Goal: Task Accomplishment & Management: Complete application form

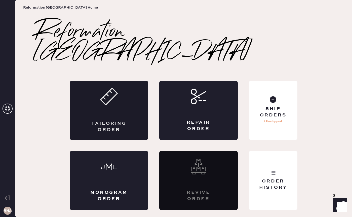
click at [110, 104] on div "Tailoring Order" at bounding box center [109, 110] width 79 height 59
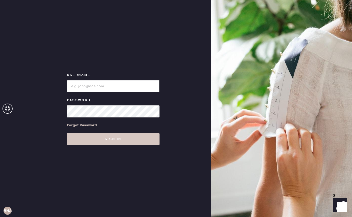
click at [112, 84] on input "loginName" at bounding box center [113, 86] width 93 height 12
type input "reformationnashville"
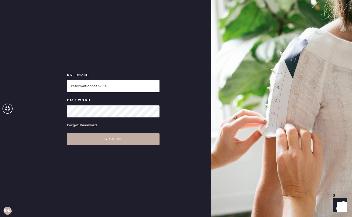
click at [118, 140] on button "Sign in" at bounding box center [113, 139] width 93 height 12
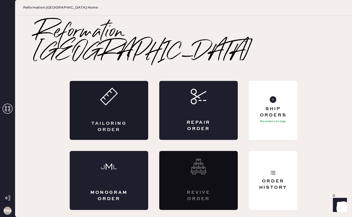
click at [138, 84] on div "Tailoring Order" at bounding box center [109, 110] width 79 height 59
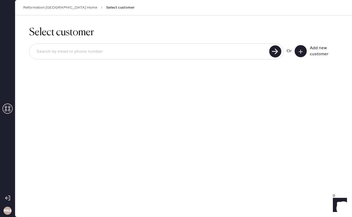
click at [120, 56] on input at bounding box center [149, 52] width 235 height 12
click at [28, 9] on link "Reformation [GEOGRAPHIC_DATA] Home" at bounding box center [60, 7] width 74 height 5
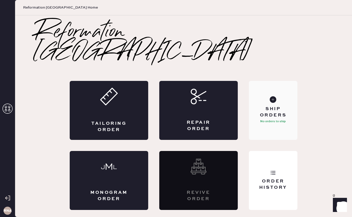
click at [272, 106] on div "Ship Orders" at bounding box center [273, 112] width 41 height 13
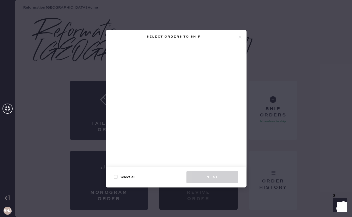
click at [239, 37] on icon at bounding box center [240, 37] width 5 height 5
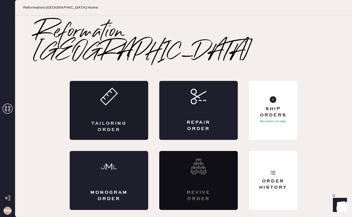
click at [104, 89] on icon at bounding box center [109, 97] width 18 height 18
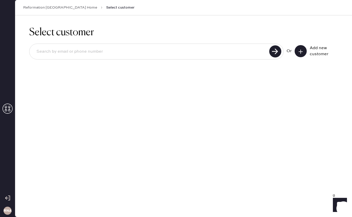
click at [99, 55] on input at bounding box center [149, 52] width 235 height 12
type input "[EMAIL_ADDRESS][DOMAIN_NAME]"
click at [302, 54] on button at bounding box center [301, 51] width 12 height 12
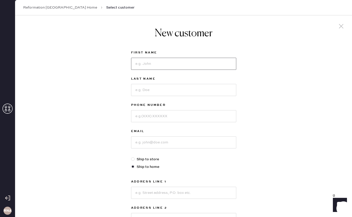
click at [162, 65] on input at bounding box center [183, 64] width 105 height 12
type input "Abby"
type input "b"
type input "[PERSON_NAME]"
click at [159, 62] on input "Abby" at bounding box center [183, 64] width 105 height 12
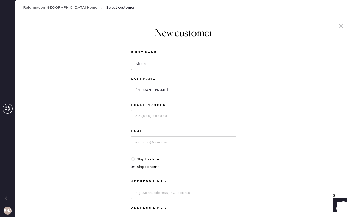
type input "Abbie"
click at [159, 121] on input at bounding box center [183, 116] width 105 height 12
type input "[PHONE_NUMBER]"
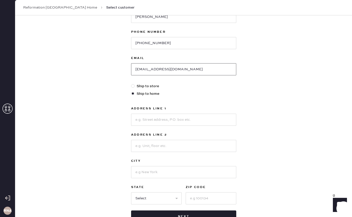
scroll to position [72, 0]
type input "[EMAIL_ADDRESS][DOMAIN_NAME]"
click at [151, 116] on input at bounding box center [183, 120] width 105 height 12
click at [154, 115] on input at bounding box center [183, 120] width 105 height 12
click at [216, 123] on input "509 Mapleleaf" at bounding box center [183, 120] width 105 height 12
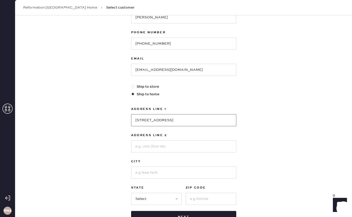
type input "[STREET_ADDRESS]"
type input "[GEOGRAPHIC_DATA]"
select select "TN"
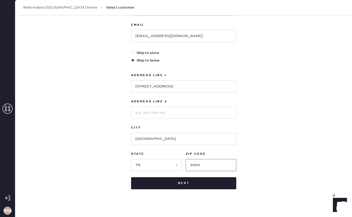
scroll to position [111, 0]
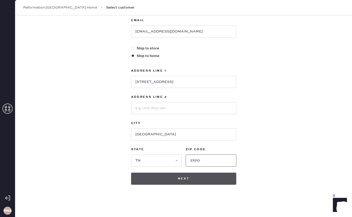
type input "37210"
click at [178, 181] on button "Next" at bounding box center [183, 178] width 105 height 12
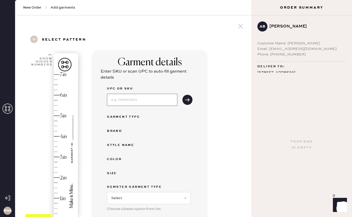
click at [136, 96] on input at bounding box center [142, 100] width 70 height 12
click at [186, 100] on icon "submit" at bounding box center [187, 99] width 5 height 5
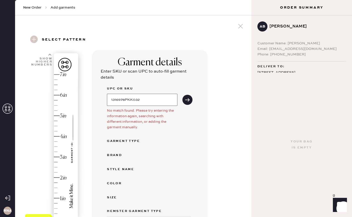
click at [149, 98] on input "1316978PKK032" at bounding box center [142, 100] width 70 height 12
click at [188, 99] on icon "submit" at bounding box center [187, 99] width 5 height 5
click at [137, 100] on input "1316978PKK" at bounding box center [142, 100] width 70 height 12
type input "1316978PKK032"
click at [188, 99] on use "submit" at bounding box center [187, 99] width 5 height 3
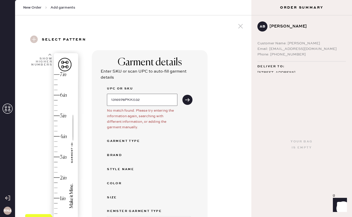
click at [148, 103] on input "1316978PKK032" at bounding box center [142, 100] width 70 height 12
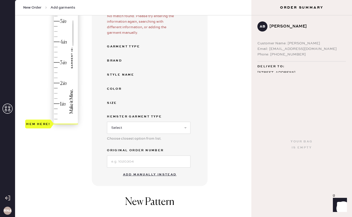
scroll to position [112, 0]
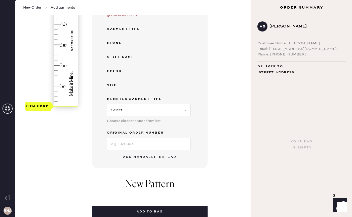
click at [148, 158] on button "Add manually instead" at bounding box center [150, 157] width 60 height 10
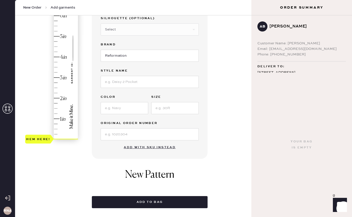
scroll to position [0, 0]
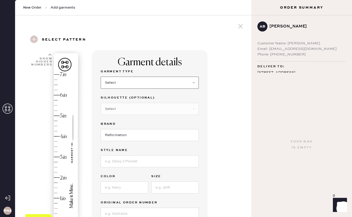
click at [143, 82] on select "Select Basic Skirt Jeans Leggings Pants Shorts Basic Sleeved Dress Basic Sleeve…" at bounding box center [150, 83] width 98 height 12
select select "2"
click at [136, 105] on select "Select Shorts Cropped Flare Boot Cut Straight Skinny Other" at bounding box center [150, 109] width 98 height 12
select select "other"
click at [130, 136] on input at bounding box center [150, 135] width 98 height 12
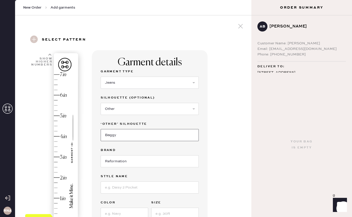
click at [136, 138] on input "Baggy" at bounding box center [150, 135] width 98 height 12
click at [108, 137] on input "Baggy" at bounding box center [150, 135] width 98 height 12
click at [106, 136] on input "Baggy" at bounding box center [150, 135] width 98 height 12
type input "Wide Leg / Baggy"
click at [127, 188] on input at bounding box center [150, 187] width 98 height 12
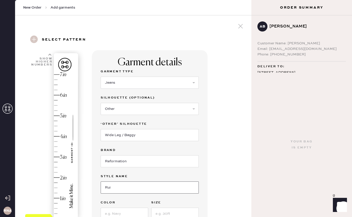
scroll to position [43, 0]
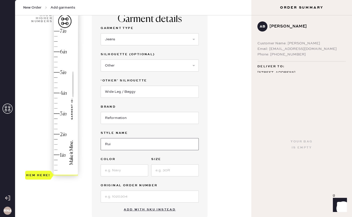
type input "Rui"
click at [122, 160] on label "Color" at bounding box center [125, 159] width 48 height 6
drag, startPoint x: 122, startPoint y: 160, endPoint x: 122, endPoint y: 163, distance: 2.8
click at [122, 163] on div "Color" at bounding box center [125, 166] width 48 height 20
click at [122, 163] on div at bounding box center [125, 169] width 48 height 13
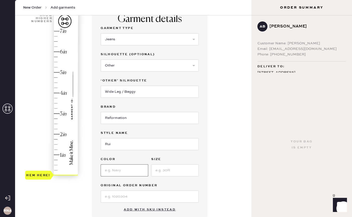
click at [122, 167] on input at bounding box center [125, 170] width 48 height 12
type input "p"
type input "[PERSON_NAME]"
type input "32"
click at [122, 200] on input at bounding box center [150, 196] width 98 height 12
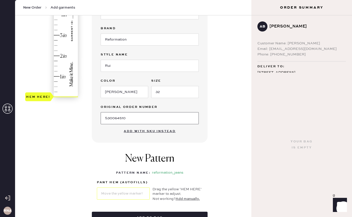
scroll to position [111, 0]
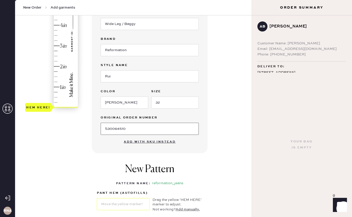
type input "S30064510"
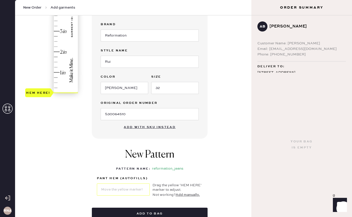
scroll to position [119, 0]
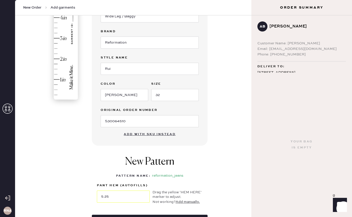
drag, startPoint x: 37, startPoint y: 99, endPoint x: 29, endPoint y: -8, distance: 107.3
click at [29, 0] on html "Layer 1 Layer 1 RNA New Order Add garments Select pattern New Pattern Add garme…" at bounding box center [176, 108] width 352 height 217
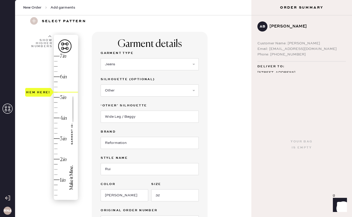
scroll to position [13, 0]
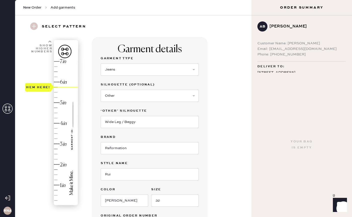
type input "7"
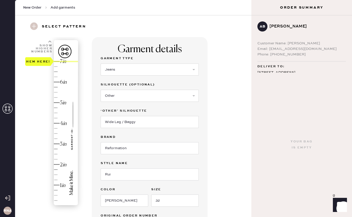
drag, startPoint x: 43, startPoint y: 99, endPoint x: 43, endPoint y: 33, distance: 65.4
click at [43, 33] on div "Select pattern 1 in 2 in 3 in 4 in 5 in 6 in 7 in Show higher numbers Show lowe…" at bounding box center [133, 187] width 236 height 347
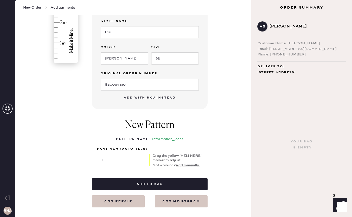
scroll to position [164, 0]
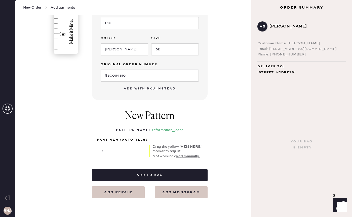
click at [187, 156] on button "Add manually." at bounding box center [188, 156] width 24 height 6
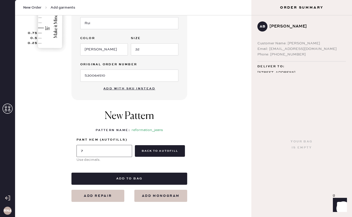
click at [116, 150] on input "7" at bounding box center [105, 151] width 56 height 12
type input "8"
click at [250, 140] on div "Select pattern Garment details Garment Type Select Basic Skirt Jeans Leggings P…" at bounding box center [133, 38] width 236 height 350
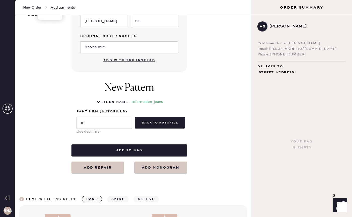
scroll to position [206, 0]
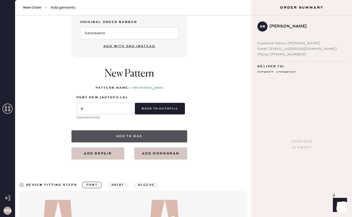
click at [139, 137] on button "Add to bag" at bounding box center [129, 136] width 116 height 12
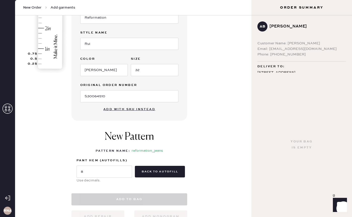
scroll to position [146, 0]
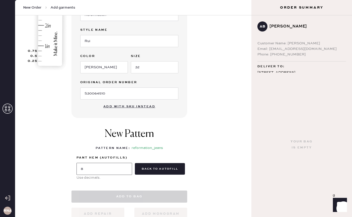
click at [115, 168] on input "8" at bounding box center [105, 169] width 56 height 12
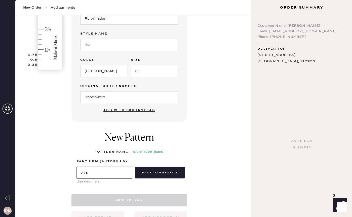
scroll to position [153, 0]
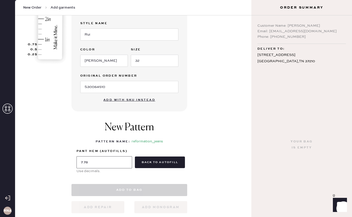
type input "7.78"
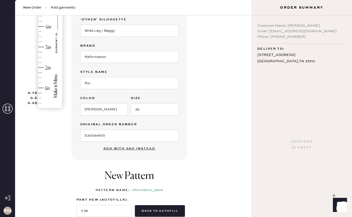
scroll to position [135, 0]
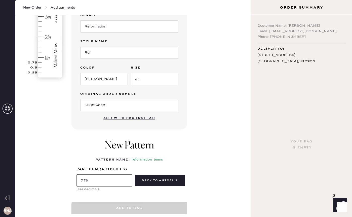
click at [117, 182] on input "7.78" at bounding box center [105, 180] width 56 height 12
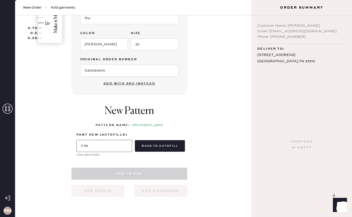
scroll to position [170, 0]
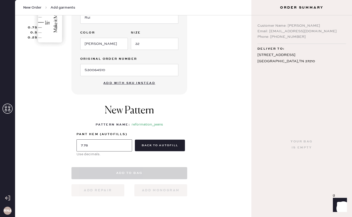
click at [116, 143] on input "7.78" at bounding box center [105, 145] width 56 height 12
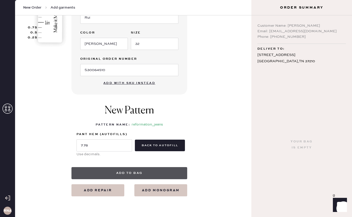
click at [132, 174] on button "Add to bag" at bounding box center [129, 173] width 116 height 12
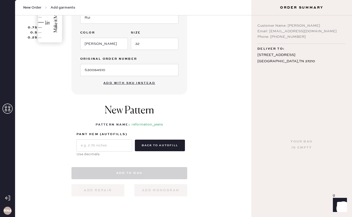
scroll to position [187, 0]
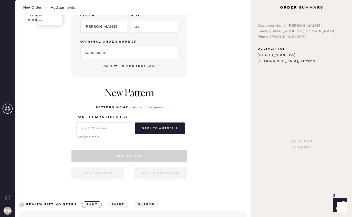
select select "2"
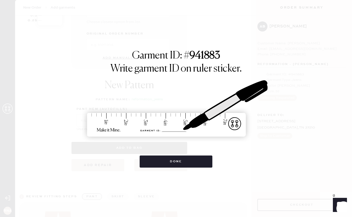
scroll to position [0, 0]
click at [229, 60] on div "Garment ID: # 941883 Write garment ID on ruler sticker. Done" at bounding box center [176, 109] width 249 height 118
click at [199, 163] on button "Done" at bounding box center [176, 161] width 73 height 12
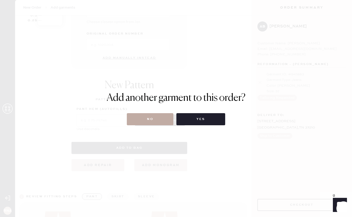
click at [166, 123] on button "No" at bounding box center [150, 119] width 47 height 12
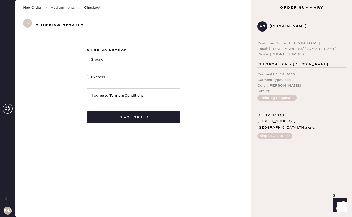
click at [90, 61] on div at bounding box center [89, 62] width 4 height 11
click at [87, 57] on input "Ground" at bounding box center [87, 57] width 0 height 0
radio input "true"
click at [276, 136] on button "Ship to Customer" at bounding box center [274, 136] width 35 height 6
click at [268, 135] on button "Ship to Customer" at bounding box center [274, 136] width 35 height 6
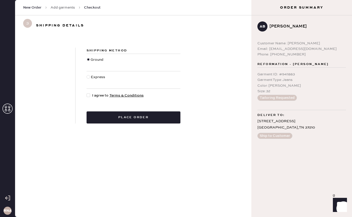
click at [29, 8] on span "New Order" at bounding box center [32, 7] width 18 height 5
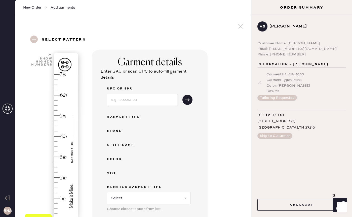
click at [270, 135] on button "Ship to Customer" at bounding box center [274, 136] width 35 height 6
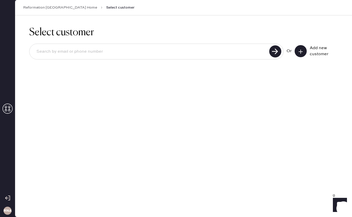
click at [88, 52] on input at bounding box center [149, 52] width 235 height 12
type input "[EMAIL_ADDRESS][DOMAIN_NAME]"
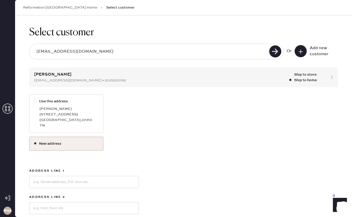
click at [303, 51] on icon at bounding box center [300, 51] width 5 height 5
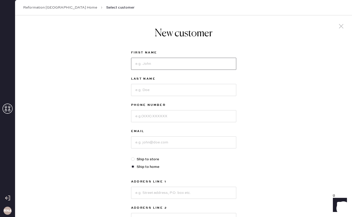
click at [158, 66] on input at bounding box center [183, 64] width 105 height 12
drag, startPoint x: 158, startPoint y: 66, endPoint x: 158, endPoint y: 90, distance: 23.9
click at [158, 90] on div "First Name Last Name Phone Number Email Ship to store Ship to home Address Line…" at bounding box center [183, 173] width 105 height 246
type input "Abbie"
type input "[PERSON_NAME] XPXRAC"
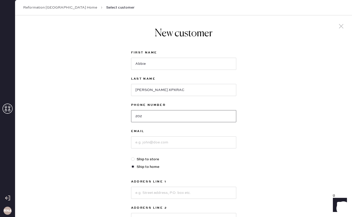
type input "[PHONE_NUMBER]"
click at [248, 172] on div "New customer First Name [PERSON_NAME] Last Name [PERSON_NAME] XPXRAC Phone Numb…" at bounding box center [183, 171] width 337 height 312
click at [159, 140] on input "AB" at bounding box center [183, 142] width 105 height 12
type input "[EMAIL_ADDRESS][DOMAIN_NAME]"
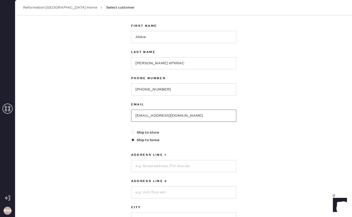
scroll to position [27, 0]
click at [166, 164] on input at bounding box center [183, 165] width 105 height 12
type input "[STREET_ADDRESS]"
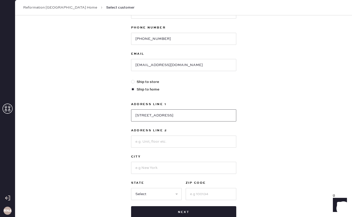
scroll to position [80, 0]
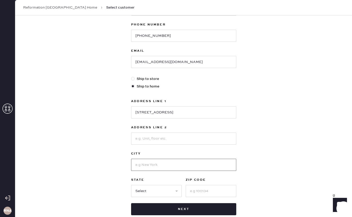
click at [159, 163] on input at bounding box center [183, 165] width 105 height 12
type input "[GEOGRAPHIC_DATA]"
select select "TN"
click at [207, 193] on input "37204" at bounding box center [211, 191] width 51 height 12
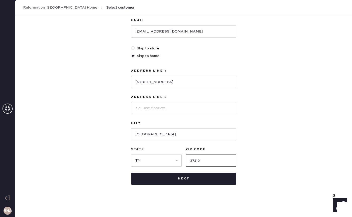
scroll to position [110, 0]
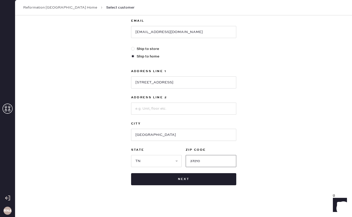
type input "37210"
click at [198, 172] on div "First Name [PERSON_NAME] Last Name [PERSON_NAME] XPXRAC Phone Number [PHONE_NUM…" at bounding box center [183, 62] width 105 height 246
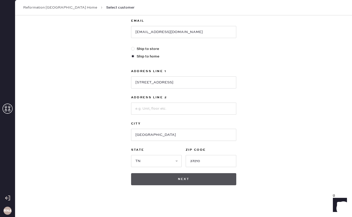
click at [195, 175] on button "Next" at bounding box center [183, 179] width 105 height 12
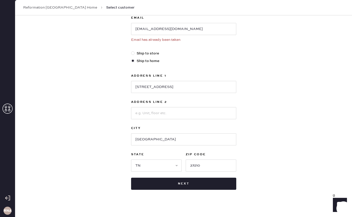
scroll to position [0, 0]
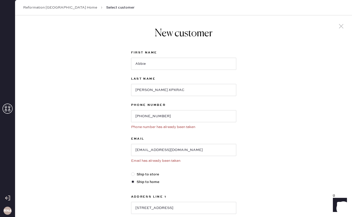
click at [41, 8] on link "Reformation [GEOGRAPHIC_DATA] Home" at bounding box center [60, 7] width 74 height 5
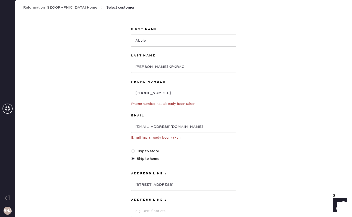
scroll to position [23, 0]
click at [168, 66] on input "[PERSON_NAME] XPXRAC" at bounding box center [183, 66] width 105 height 12
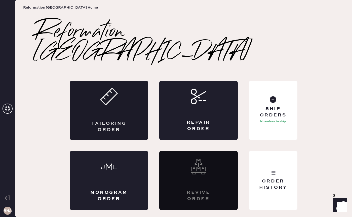
click at [98, 102] on div "Tailoring Order" at bounding box center [109, 110] width 79 height 59
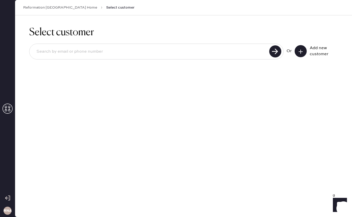
click at [209, 57] on input at bounding box center [149, 52] width 235 height 12
type input "[EMAIL_ADDRESS][DOMAIN_NAME]"
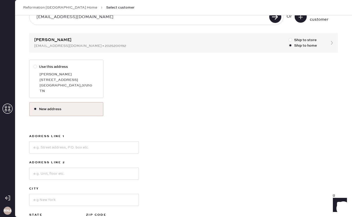
scroll to position [34, 0]
click at [51, 65] on label "Use this address" at bounding box center [66, 67] width 66 height 6
click at [34, 64] on input "Use this address" at bounding box center [33, 64] width 0 height 0
radio input "true"
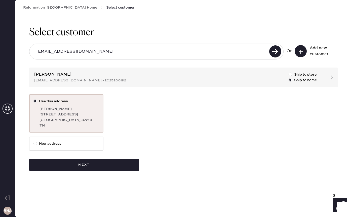
scroll to position [0, 0]
click at [55, 142] on label "New address" at bounding box center [66, 144] width 66 height 6
click at [34, 141] on input "New address" at bounding box center [33, 141] width 0 height 0
radio input "true"
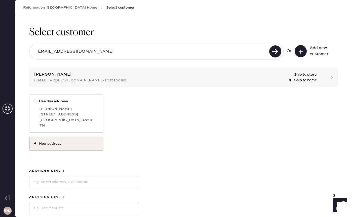
click at [305, 54] on button at bounding box center [301, 51] width 12 height 12
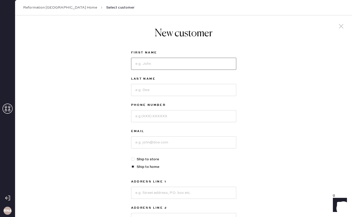
click at [171, 67] on input at bounding box center [183, 64] width 105 height 12
type input "Abbie"
click at [179, 90] on input "B" at bounding box center [183, 90] width 105 height 12
click at [173, 94] on input "[PERSON_NAME]" at bounding box center [183, 90] width 105 height 12
paste input "XPXRAC"
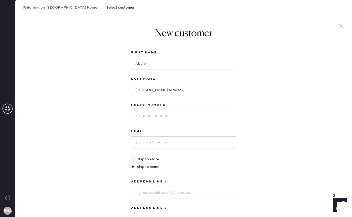
type input "[PERSON_NAME] XPXRAC"
click at [162, 117] on input at bounding box center [183, 116] width 105 height 12
type input "[PHONE_NUMBER]"
click at [162, 141] on input at bounding box center [183, 142] width 105 height 12
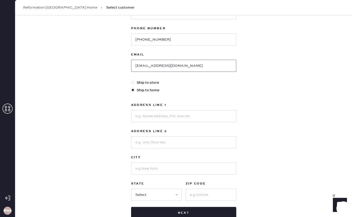
scroll to position [84, 0]
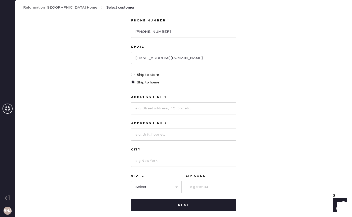
type input "[EMAIL_ADDRESS][DOMAIN_NAME]"
click at [145, 112] on input at bounding box center [183, 108] width 105 height 12
type input "[STREET_ADDRESS]"
type input "[GEOGRAPHIC_DATA]"
select select "TN"
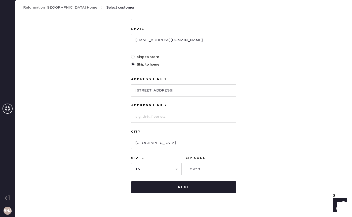
scroll to position [103, 0]
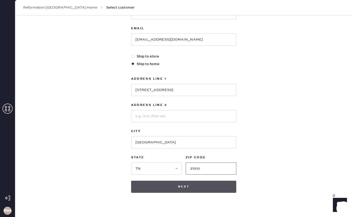
type input "37210"
click at [175, 192] on button "Next" at bounding box center [183, 186] width 105 height 12
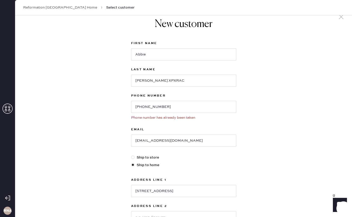
scroll to position [12, 0]
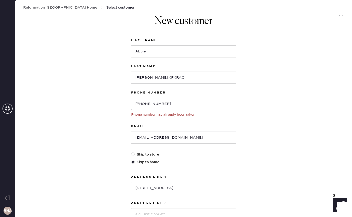
click at [204, 103] on input "[PHONE_NUMBER]" at bounding box center [183, 104] width 105 height 12
type input "2"
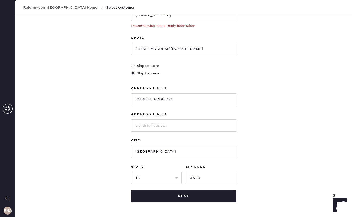
scroll to position [101, 0]
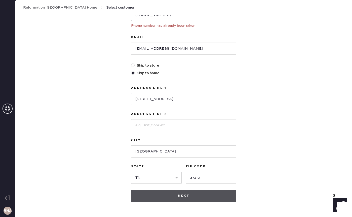
type input "[PHONE_NUMBER]"
click at [182, 196] on button "Next" at bounding box center [183, 196] width 105 height 12
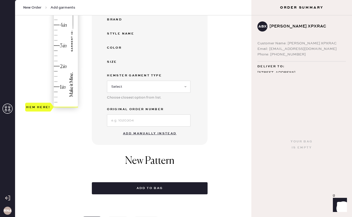
scroll to position [110, 0]
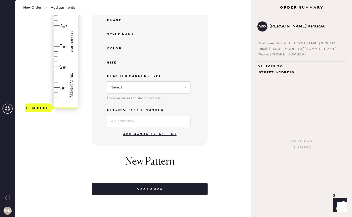
click at [169, 132] on button "Add manually instead" at bounding box center [150, 134] width 60 height 10
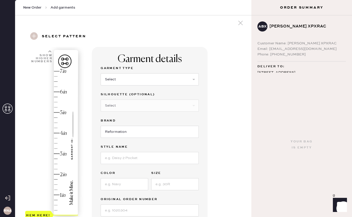
scroll to position [0, 0]
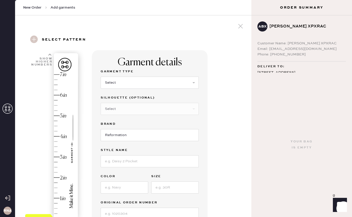
click at [131, 89] on div "Garment Type Select Basic Skirt Jeans Leggings Pants Shorts Basic Sleeved Dress…" at bounding box center [150, 81] width 98 height 26
click at [131, 79] on select "Select Basic Skirt Jeans Leggings Pants Shorts Basic Sleeved Dress Basic Sleeve…" at bounding box center [150, 83] width 98 height 12
select select "2"
click at [129, 106] on select "Select Shorts Cropped Flare Boot Cut Straight Skinny Other" at bounding box center [150, 109] width 98 height 12
select select "other"
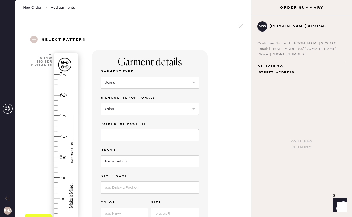
click at [127, 135] on input at bounding box center [150, 135] width 98 height 12
type input "Wide Leg / Baggy"
click at [137, 184] on input at bounding box center [150, 187] width 98 height 12
type input "Rui"
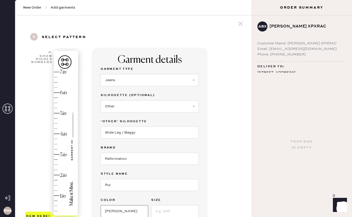
type input "[PERSON_NAME]"
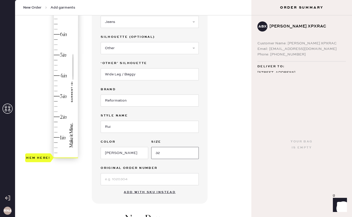
scroll to position [73, 0]
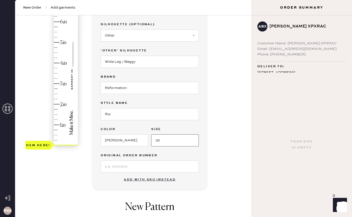
type input "32"
click at [126, 166] on input at bounding box center [150, 166] width 98 height 12
type input "S30064510"
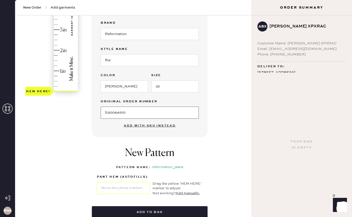
scroll to position [127, 0]
click at [183, 193] on button "Add manually." at bounding box center [188, 193] width 24 height 6
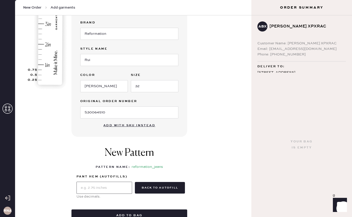
click at [87, 189] on input "text" at bounding box center [105, 187] width 56 height 12
type input "7.78"
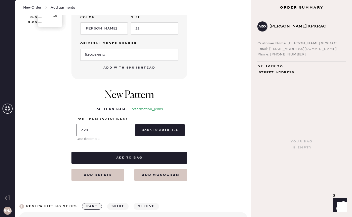
scroll to position [186, 0]
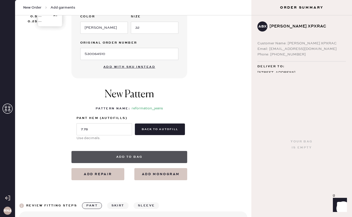
click at [145, 158] on button "Add to bag" at bounding box center [129, 157] width 116 height 12
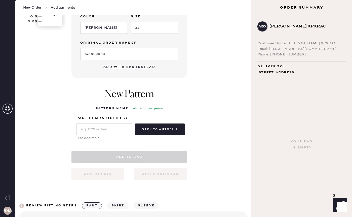
scroll to position [203, 0]
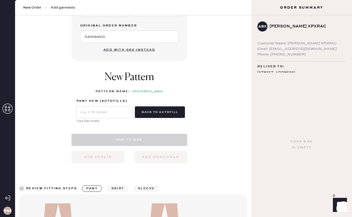
select select "2"
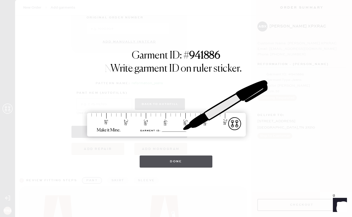
click at [164, 161] on button "Done" at bounding box center [176, 161] width 73 height 12
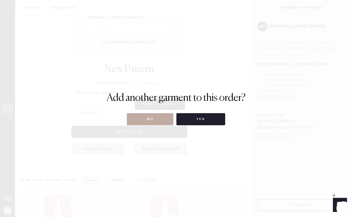
click at [157, 114] on button "No" at bounding box center [150, 119] width 47 height 12
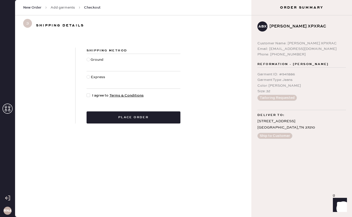
click at [93, 58] on div "Ground" at bounding box center [98, 62] width 14 height 11
click at [87, 57] on input "Ground" at bounding box center [87, 57] width 0 height 0
radio input "true"
click at [89, 96] on div at bounding box center [89, 95] width 4 height 4
click at [87, 93] on input "I agree to Terms & Conditions" at bounding box center [87, 93] width 0 height 0
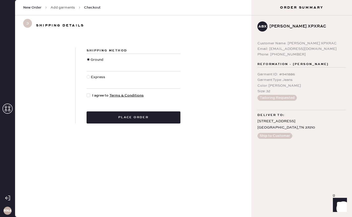
checkbox input "true"
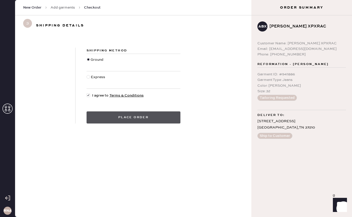
click at [126, 115] on button "Place order" at bounding box center [134, 117] width 94 height 12
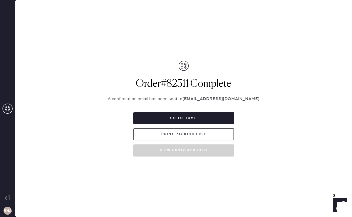
click at [191, 134] on button "Print Packing List" at bounding box center [183, 134] width 101 height 12
click at [214, 131] on button "Print Packing List" at bounding box center [183, 134] width 101 height 12
click at [270, 151] on div "Packing list Order # 82511 Customer information # 88981 [PERSON_NAME] XPXRAC [E…" at bounding box center [183, 108] width 337 height 217
